Goal: Transaction & Acquisition: Purchase product/service

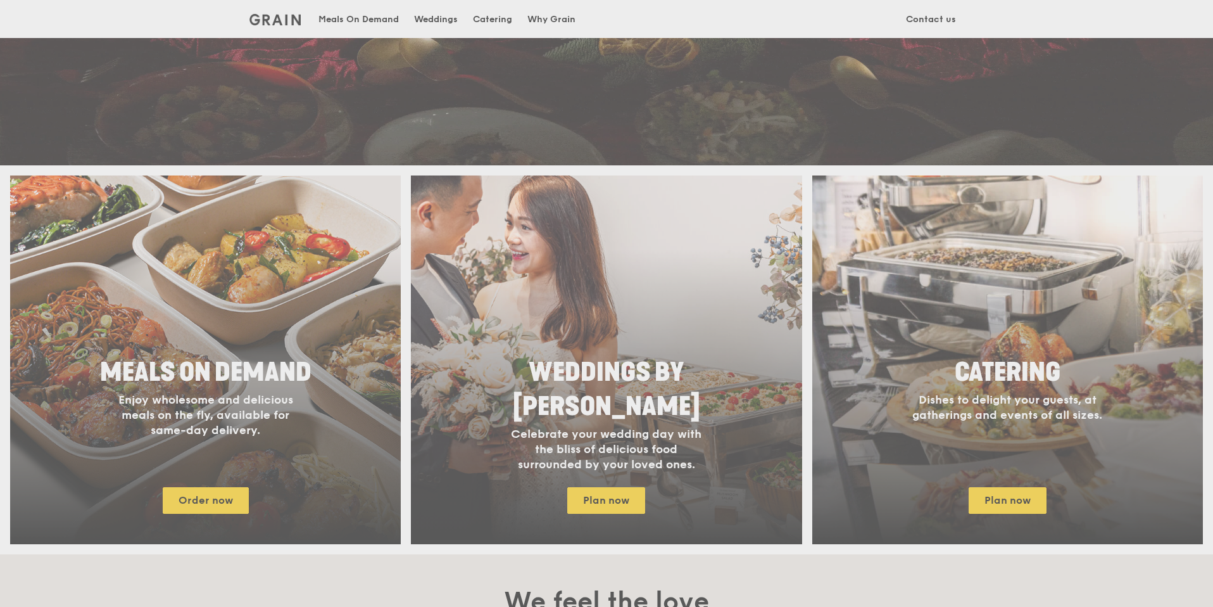
scroll to position [345, 0]
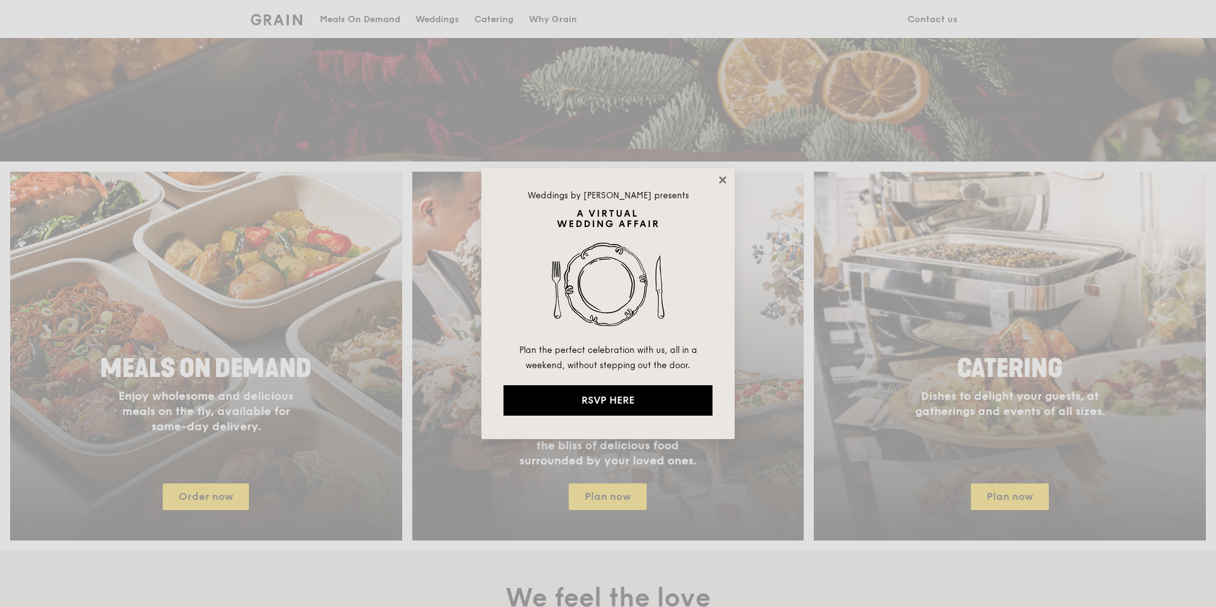
click at [724, 179] on icon at bounding box center [722, 179] width 11 height 11
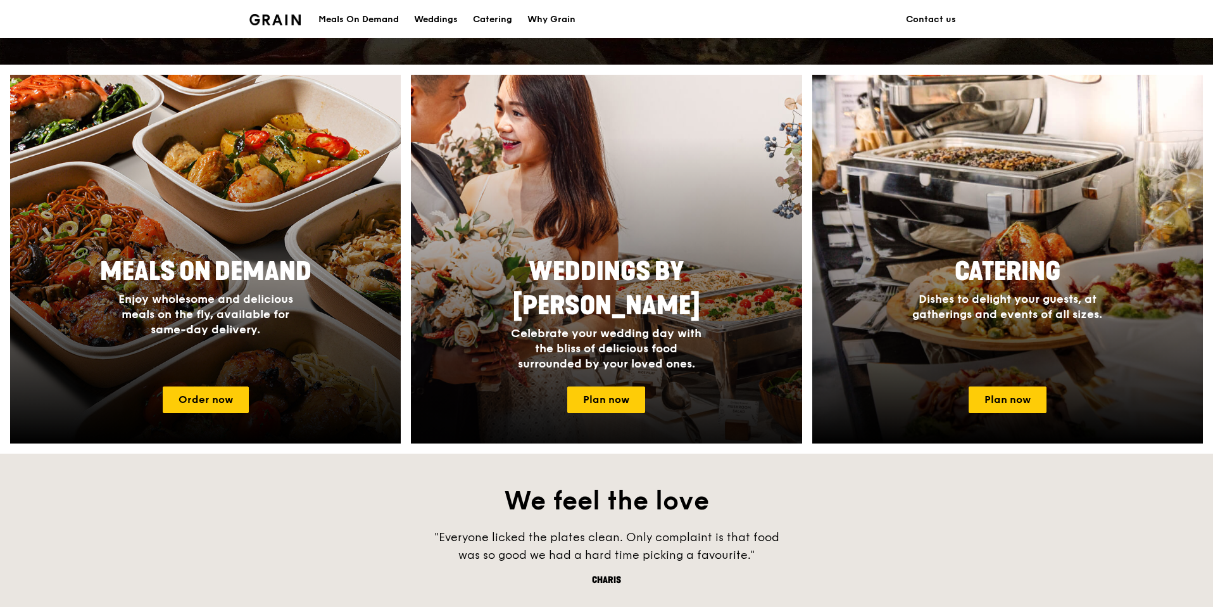
scroll to position [445, 0]
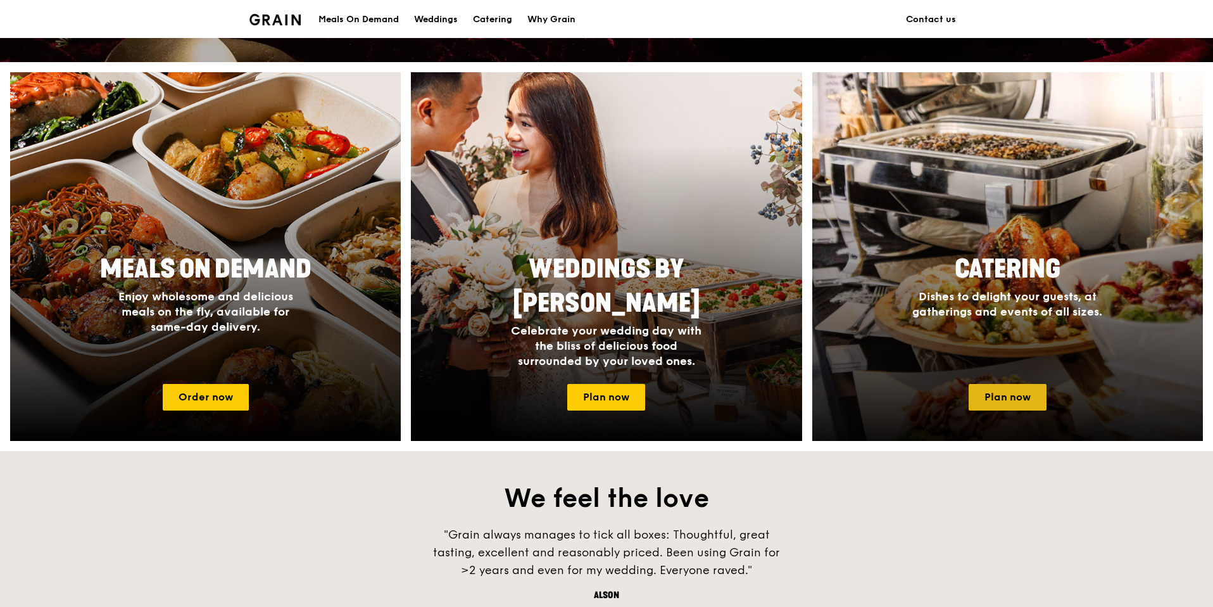
click at [1001, 401] on link "Plan now" at bounding box center [1008, 397] width 78 height 27
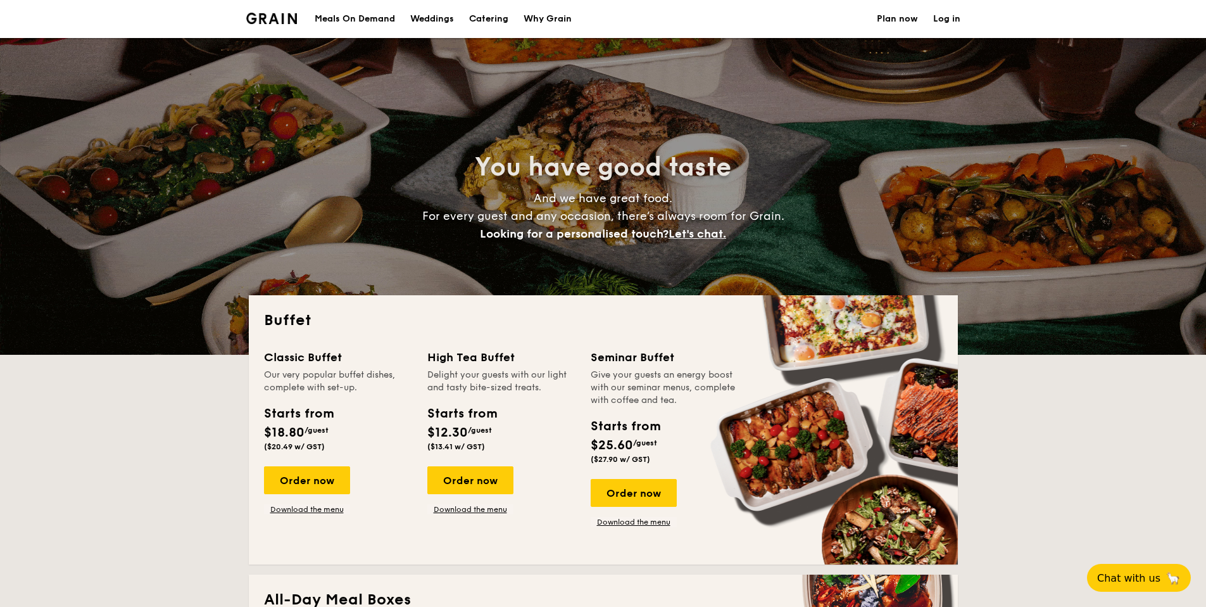
select select
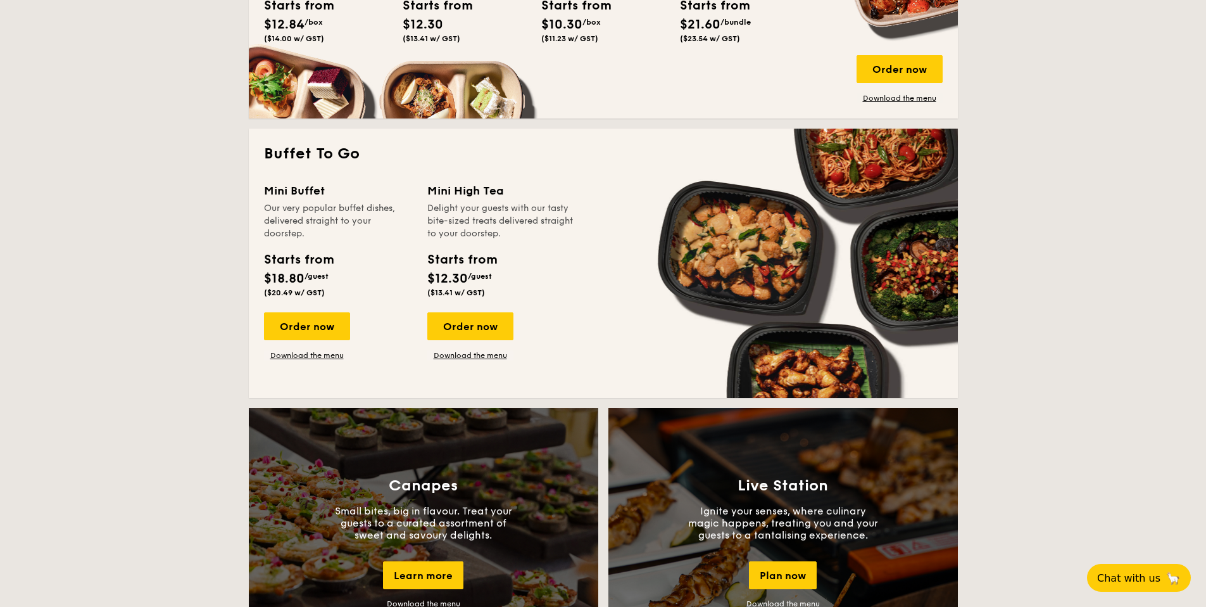
scroll to position [728, 0]
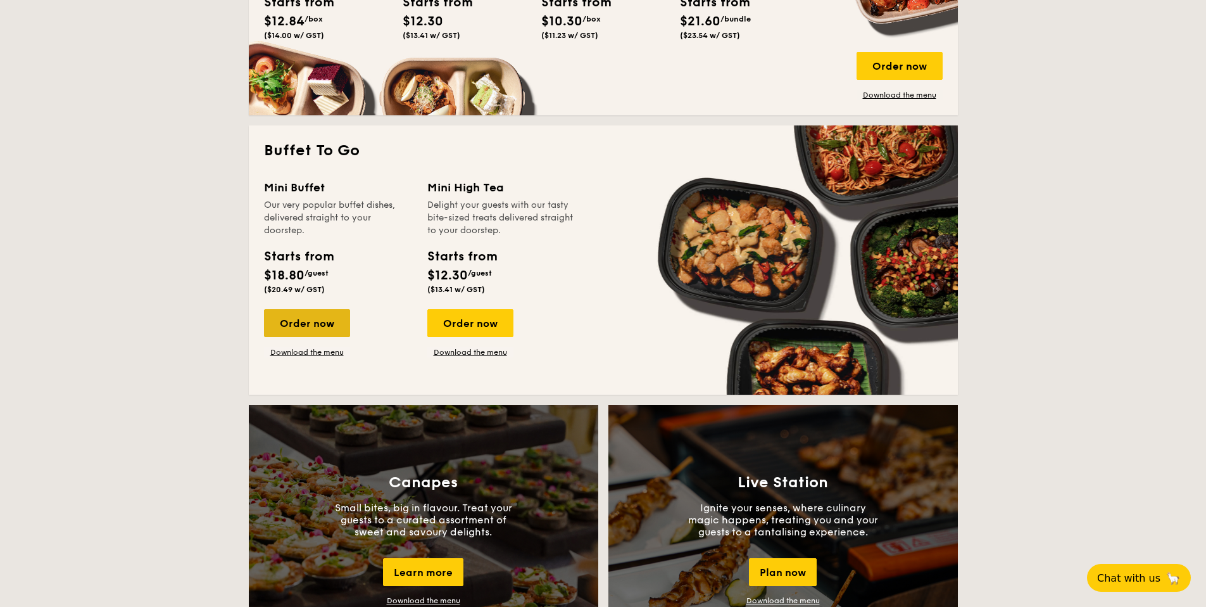
click at [321, 323] on div "Order now" at bounding box center [307, 323] width 86 height 28
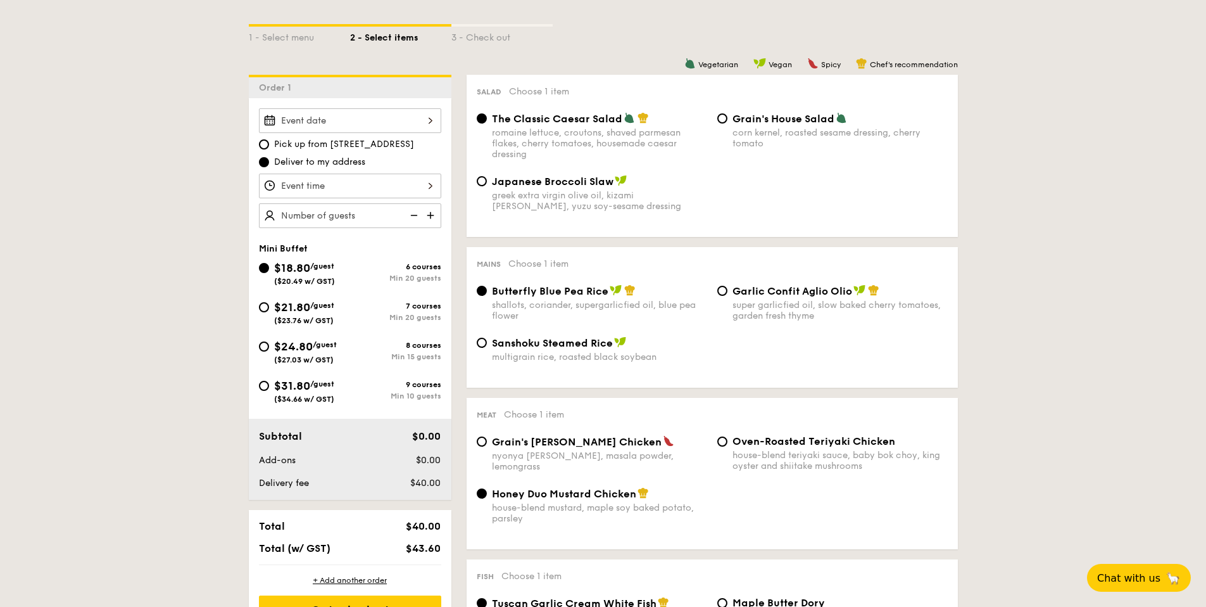
scroll to position [285, 0]
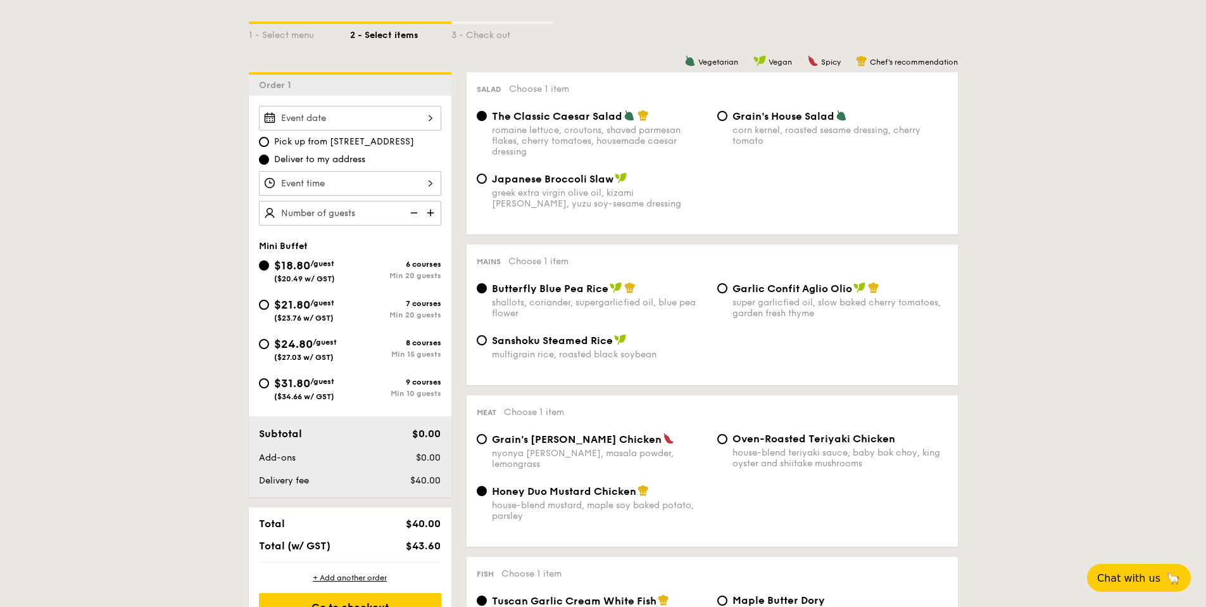
click at [386, 127] on div at bounding box center [350, 118] width 182 height 25
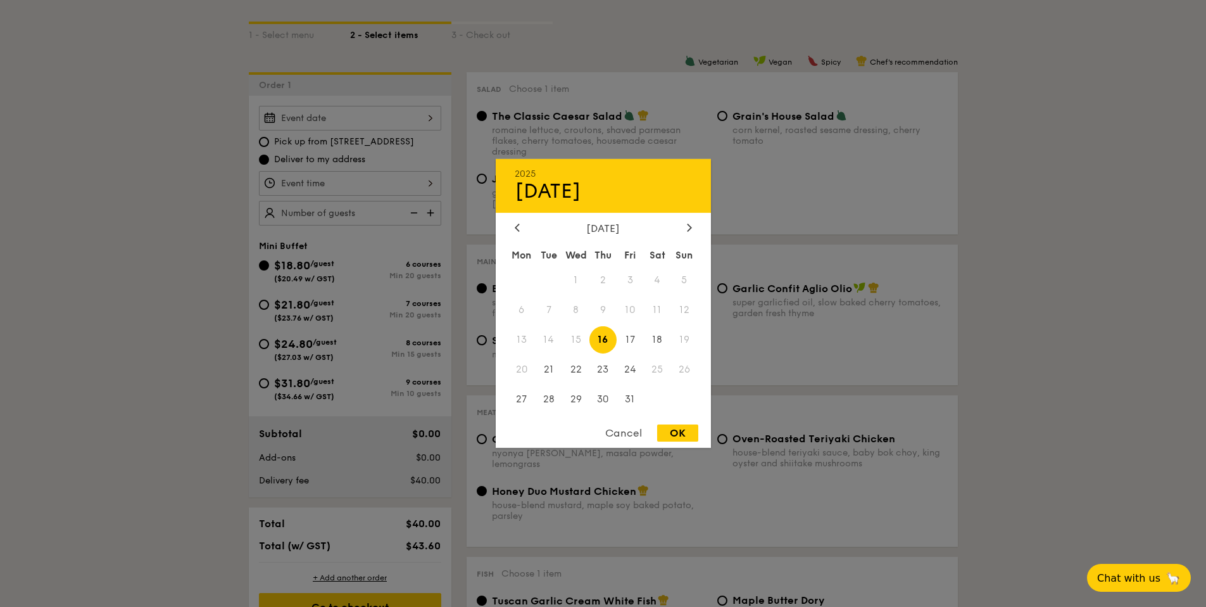
click at [690, 372] on span "26" at bounding box center [684, 368] width 27 height 27
click at [722, 271] on div at bounding box center [603, 303] width 1206 height 607
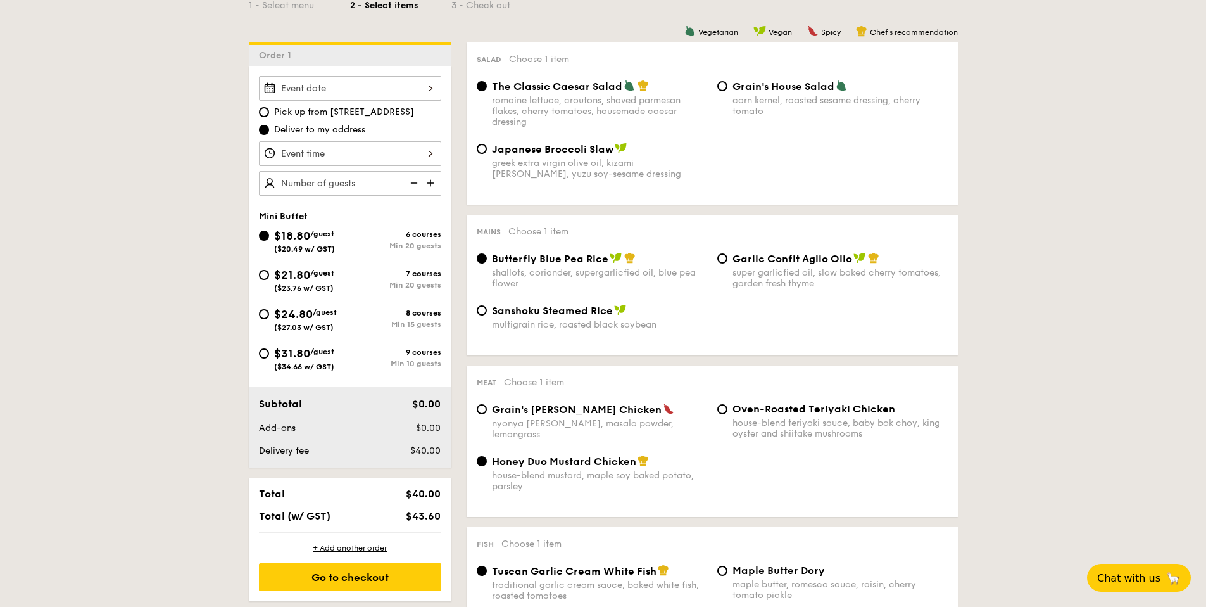
scroll to position [308, 0]
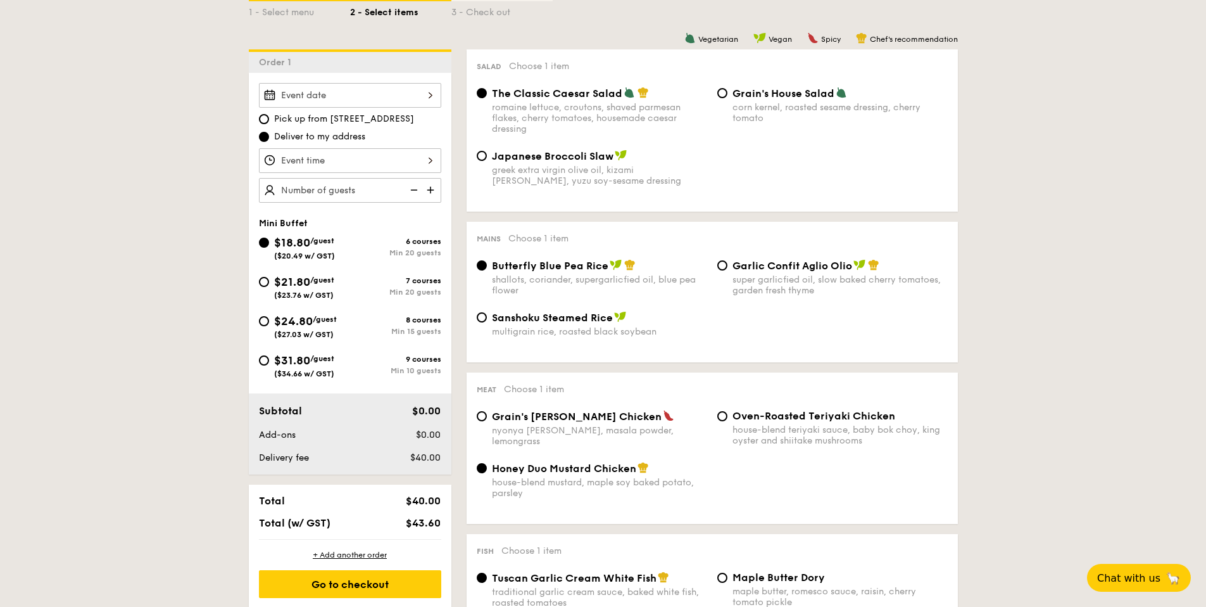
click at [413, 87] on div at bounding box center [350, 95] width 182 height 25
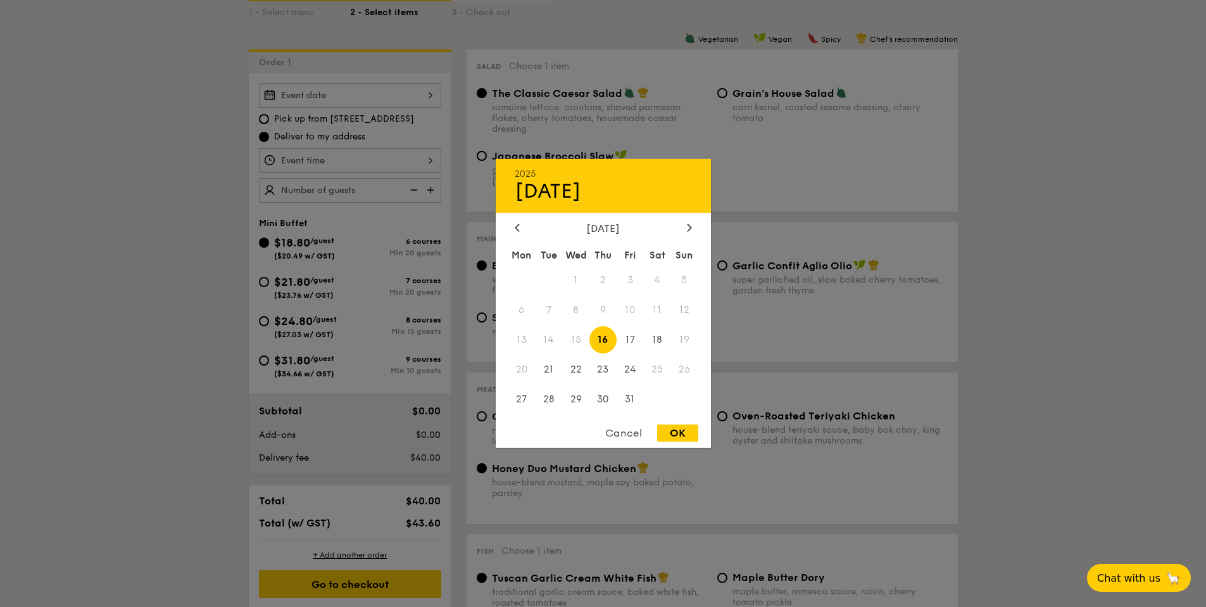
click at [759, 245] on div at bounding box center [603, 303] width 1206 height 607
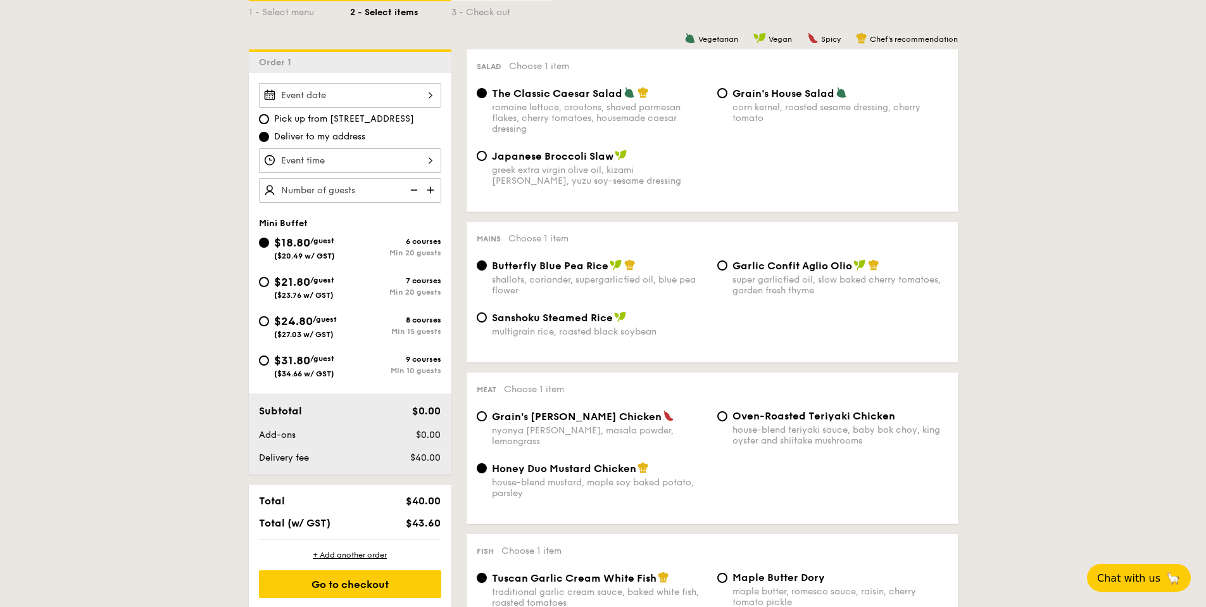
click at [341, 300] on div "$21.80 /guest ($23.76 w/ GST) 7 courses Min 20 guests" at bounding box center [350, 290] width 192 height 34
click at [327, 355] on span "/guest" at bounding box center [322, 358] width 24 height 9
click at [269, 355] on input "$31.80 /guest ($34.66 w/ GST) 9 courses Min 10 guests" at bounding box center [264, 360] width 10 height 10
radio input "true"
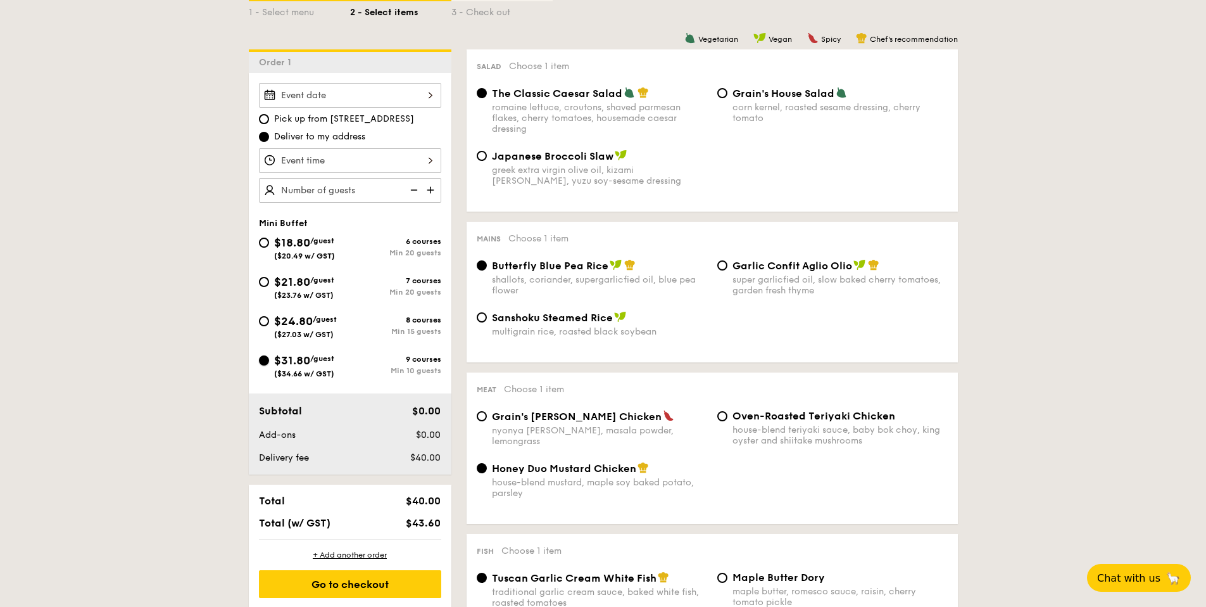
radio input "true"
radio input "false"
radio input "true"
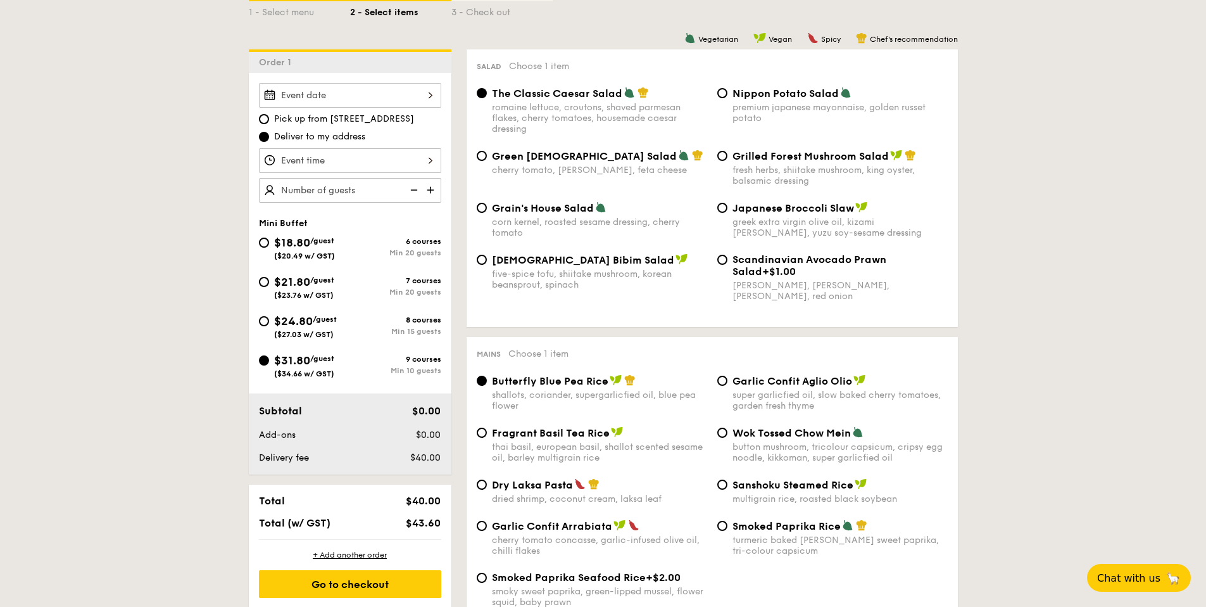
click at [396, 258] on div "$18.80 /guest ($20.49 w/ GST) 6 courses Min 20 guests" at bounding box center [350, 247] width 182 height 27
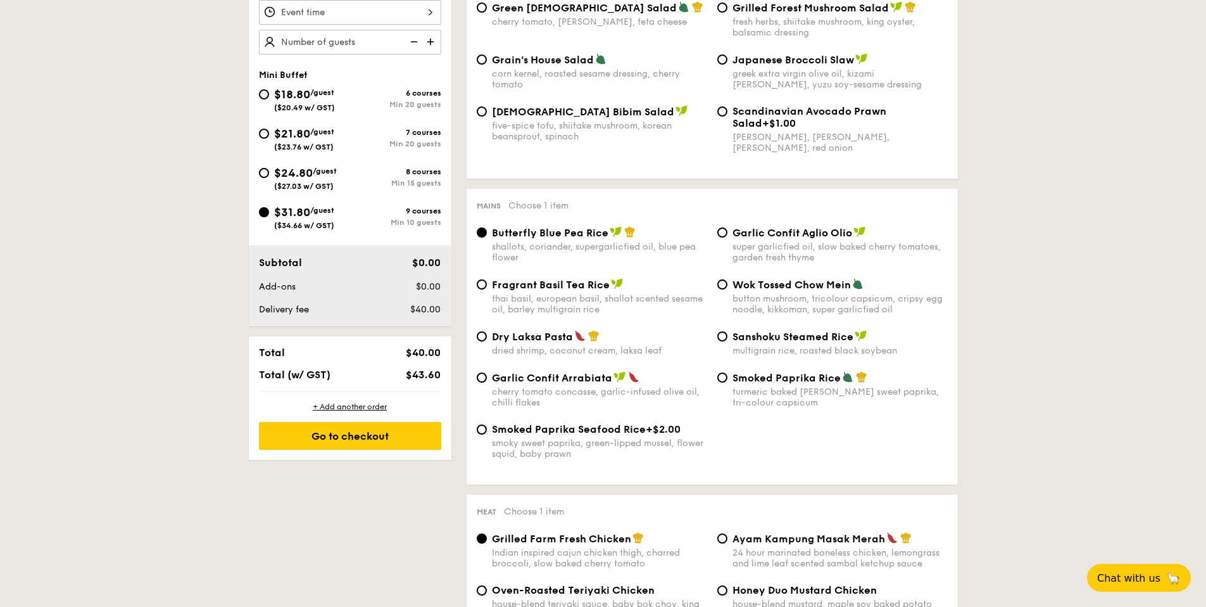
scroll to position [460, 0]
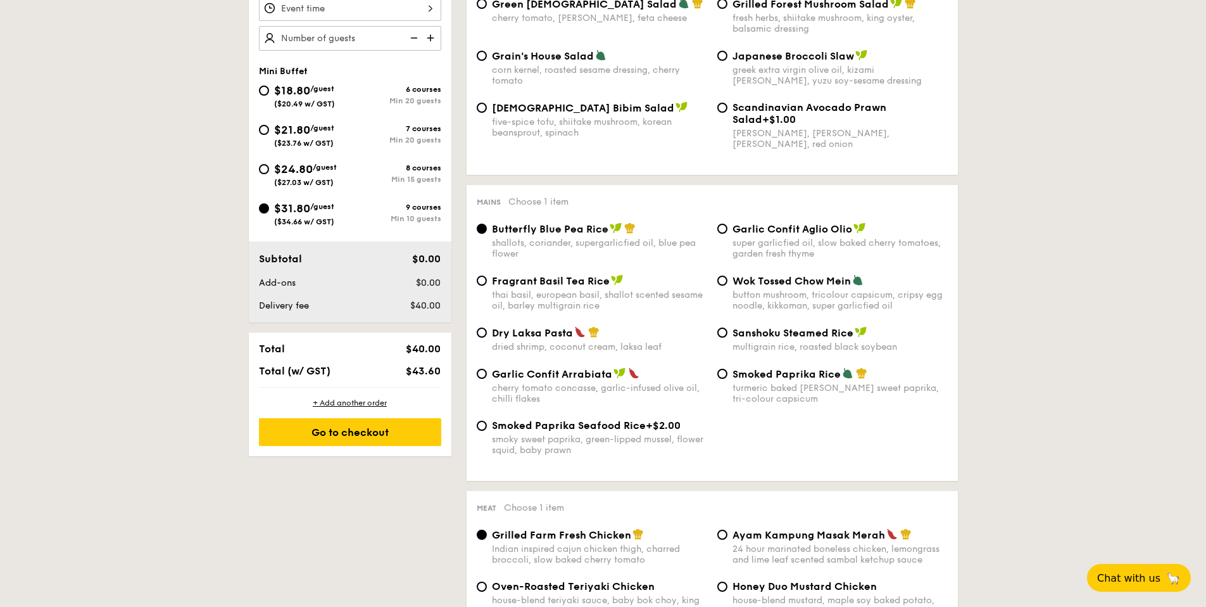
click at [845, 287] on div "Wok Tossed Chow Mein button mushroom, tricolour capsicum, cripsy egg noodle, ki…" at bounding box center [840, 292] width 215 height 37
click at [728, 286] on input "Wok Tossed Chow Mein button mushroom, tricolour capsicum, cripsy egg noodle, ki…" at bounding box center [722, 280] width 10 height 10
radio input "true"
click at [602, 344] on div "dried shrimp, coconut cream, laksa leaf" at bounding box center [599, 346] width 215 height 11
click at [487, 338] on input "Dry Laksa Pasta dried shrimp, coconut cream, laksa leaf" at bounding box center [482, 332] width 10 height 10
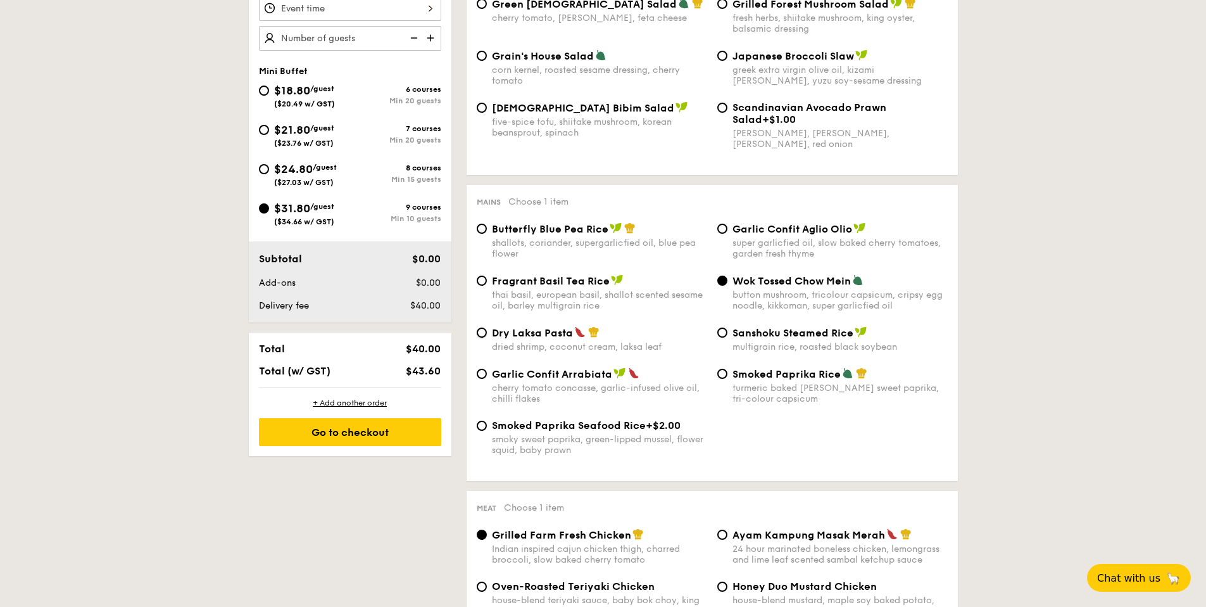
radio input "true"
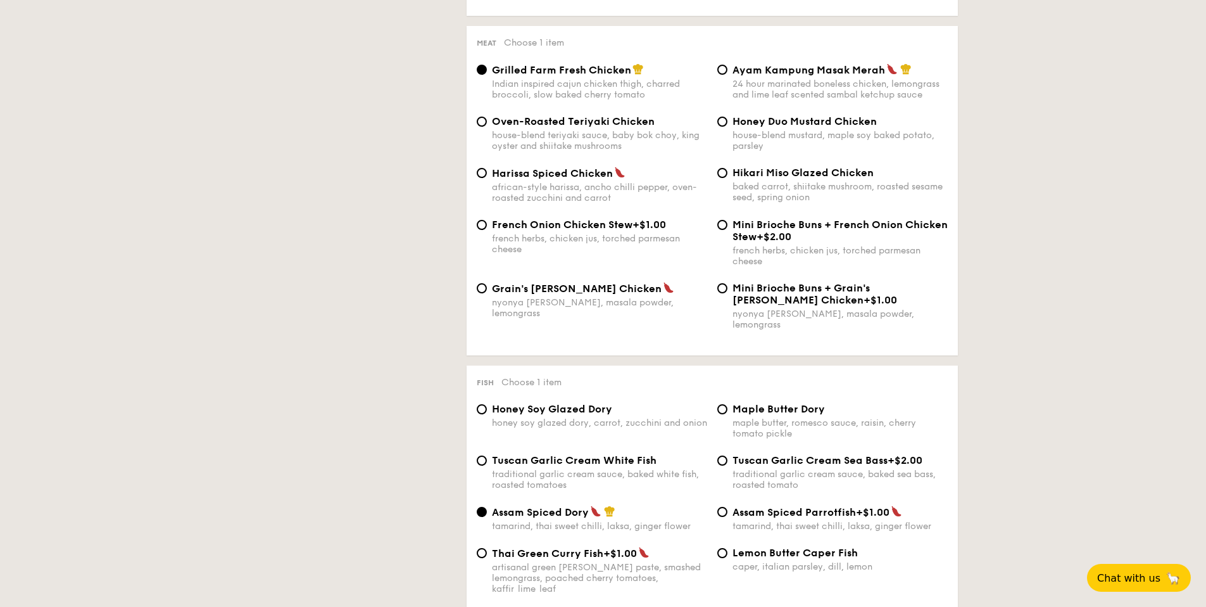
scroll to position [935, 0]
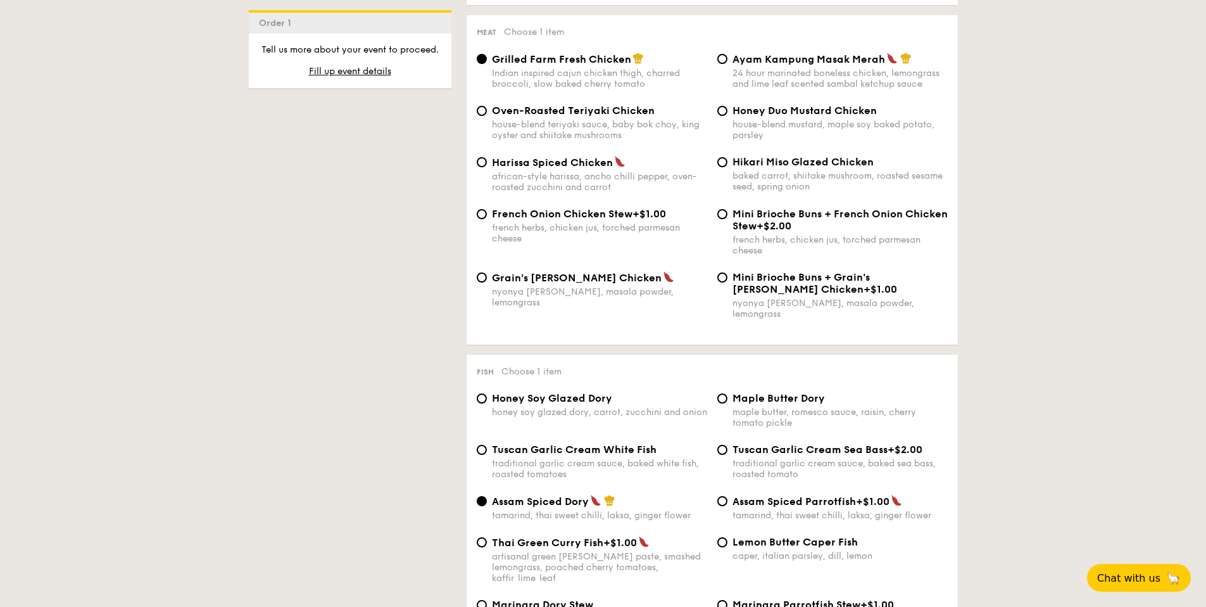
click at [564, 286] on div "nyonya curry, masala powder, lemongrass" at bounding box center [599, 297] width 215 height 22
click at [487, 282] on input "Grain's Curry Chicken nyonya curry, masala powder, lemongrass" at bounding box center [482, 277] width 10 height 10
radio input "true"
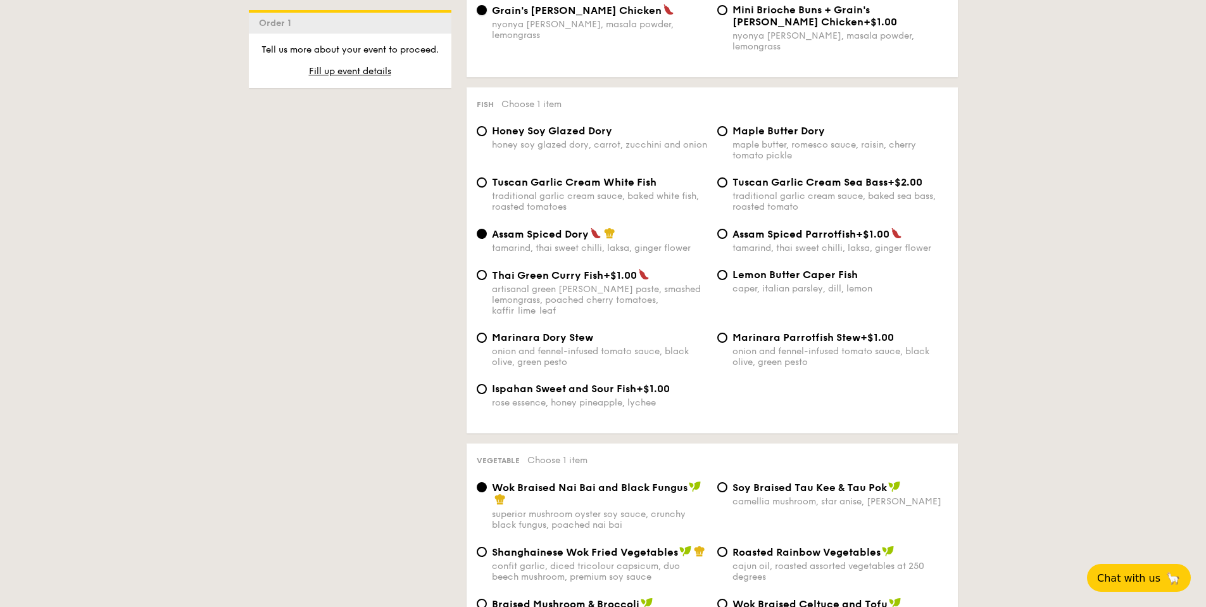
scroll to position [1214, 0]
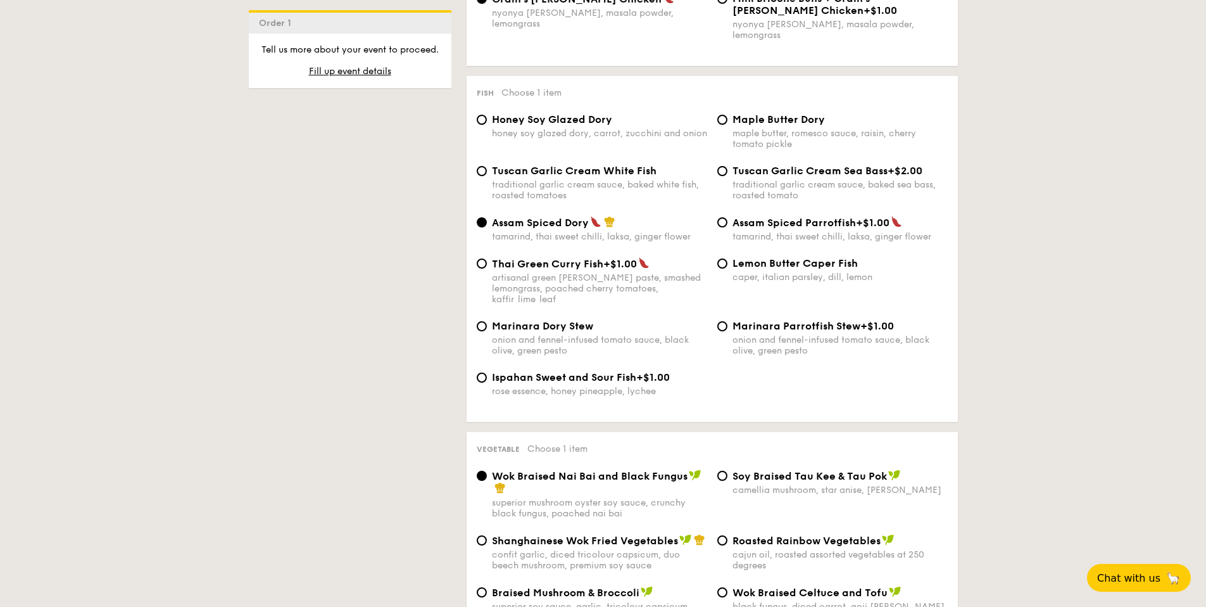
click at [601, 130] on div "Honey Soy Glazed Dory honey soy glazed dory, carrot, zucchini and onion Maple B…" at bounding box center [712, 138] width 481 height 51
click at [589, 128] on div "honey soy glazed dory, carrot, zucchini and onion" at bounding box center [599, 133] width 215 height 11
click at [487, 125] on input "Honey Soy Glazed Dory honey soy glazed dory, carrot, zucchini and onion" at bounding box center [482, 120] width 10 height 10
radio input "true"
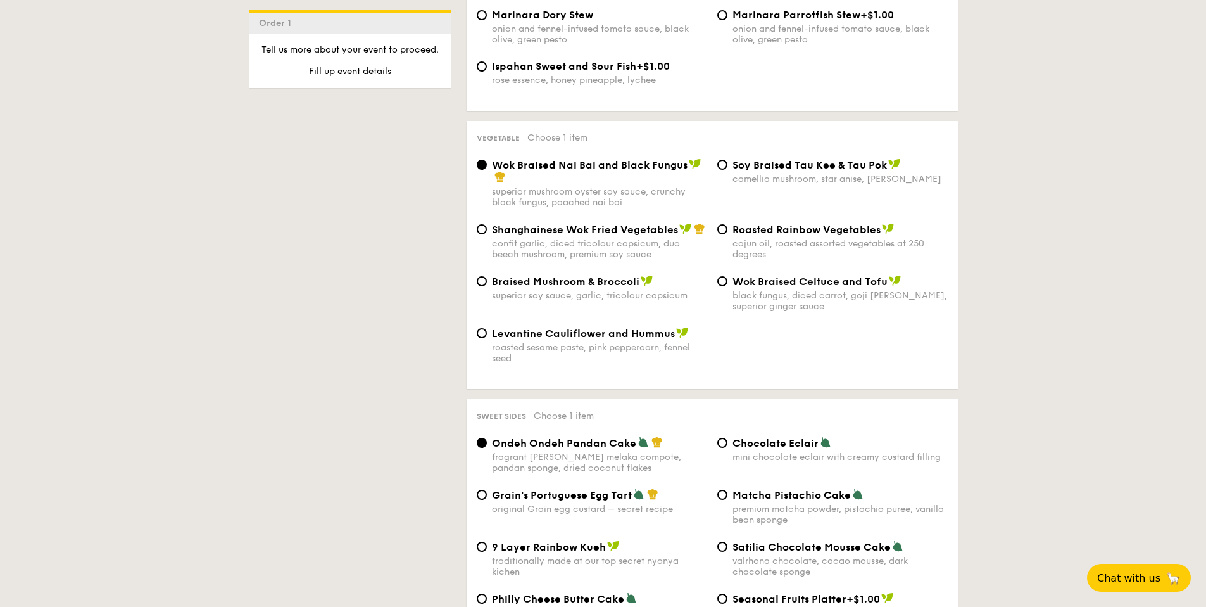
scroll to position [1527, 0]
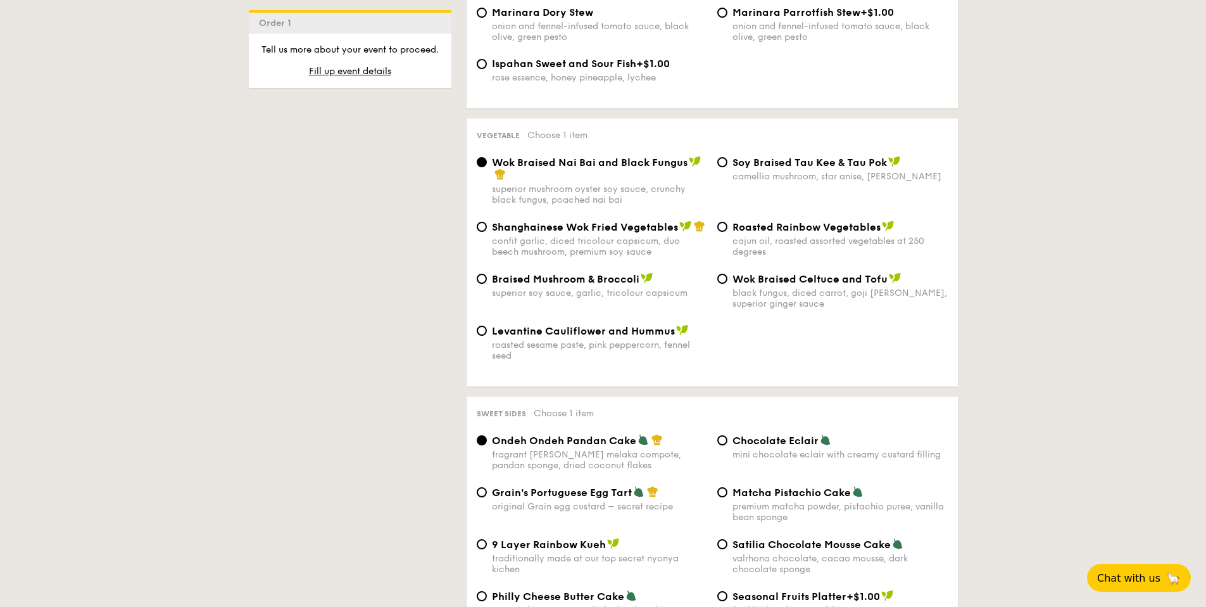
click at [781, 273] on span "Wok Braised Celtuce and Tofu" at bounding box center [810, 279] width 155 height 12
click at [728, 274] on input "Wok Braised Celtuce and Tofu black fungus, diced carrot, goji berry, superior g…" at bounding box center [722, 279] width 10 height 10
radio input "true"
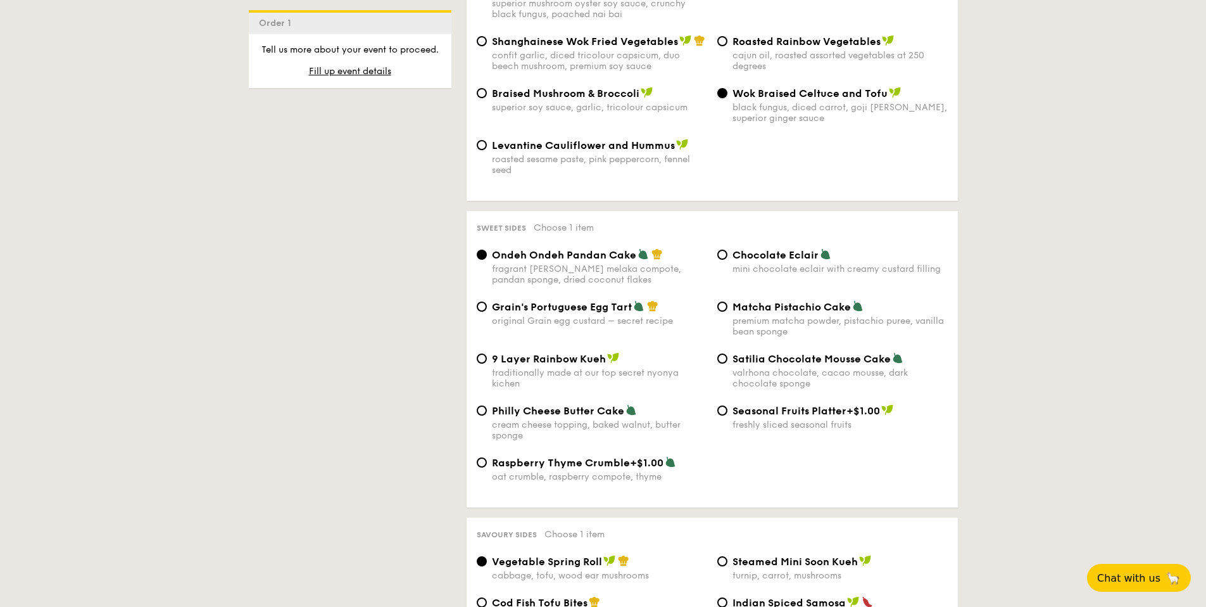
scroll to position [1716, 0]
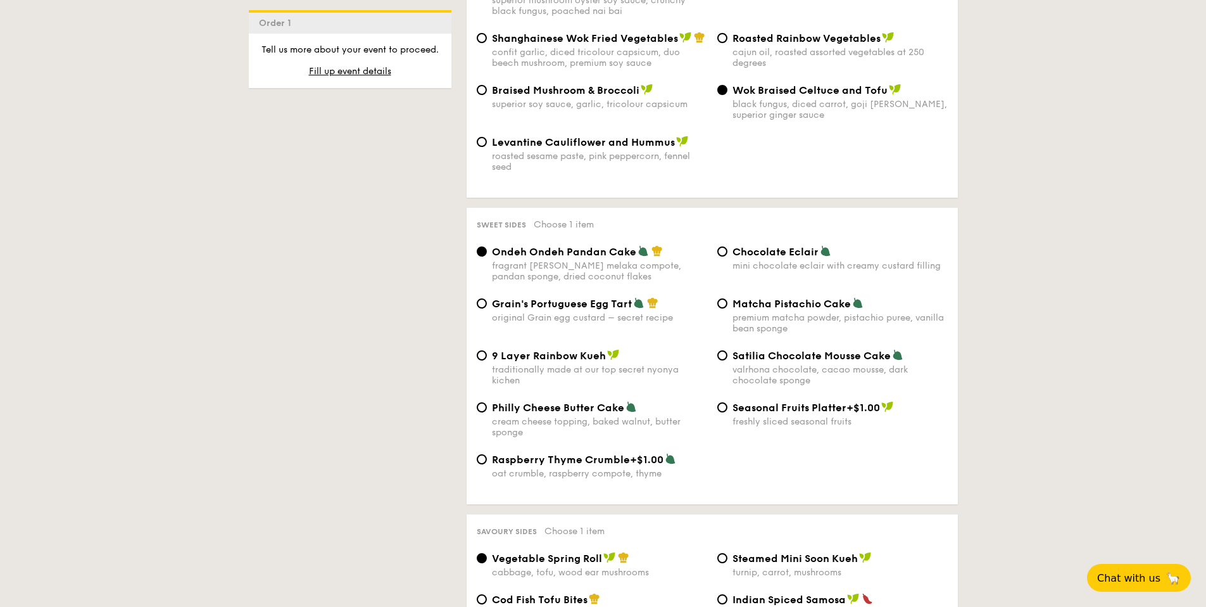
click at [785, 249] on div "Ondeh Ondeh Pandan Cake fragrant gula melaka compote, pandan sponge, dried coco…" at bounding box center [712, 271] width 481 height 52
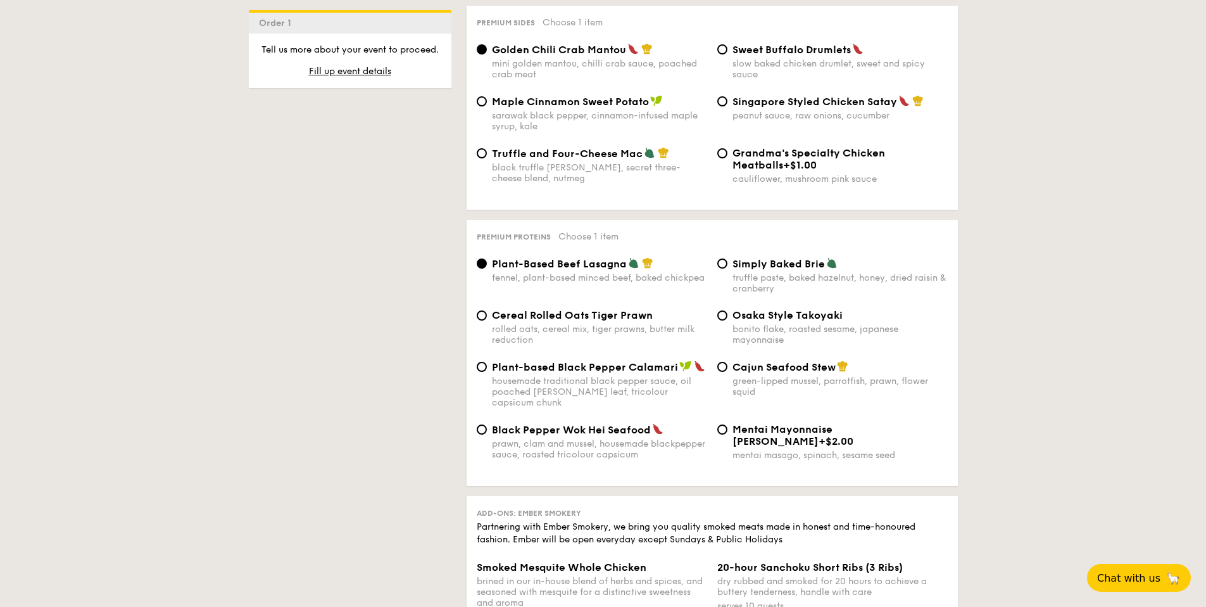
scroll to position [2502, 0]
